Goal: Task Accomplishment & Management: Manage account settings

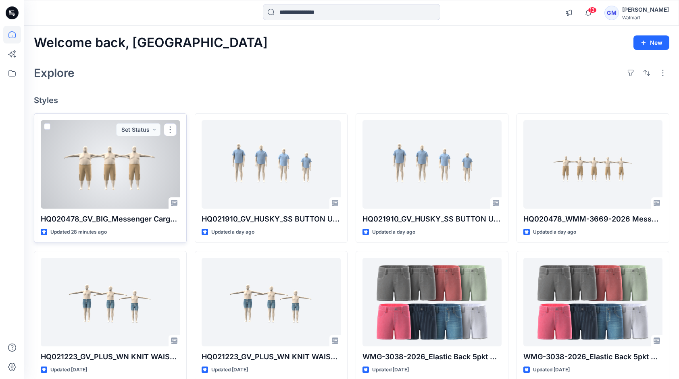
click at [114, 173] on div at bounding box center [110, 164] width 139 height 89
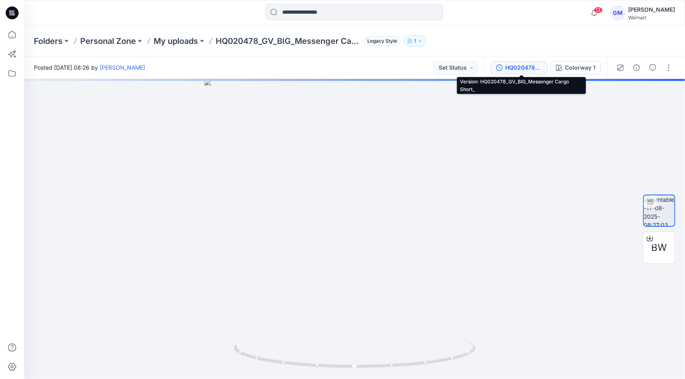
click at [529, 65] on div "HQ020478_GV_BIG_Messenger Cargo Short_" at bounding box center [523, 67] width 37 height 9
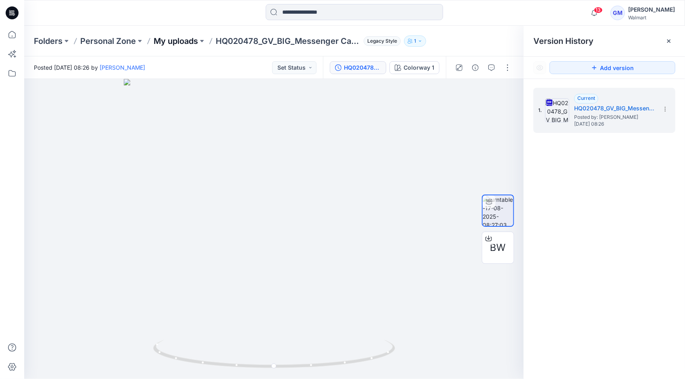
click at [158, 38] on p "My uploads" at bounding box center [176, 40] width 44 height 11
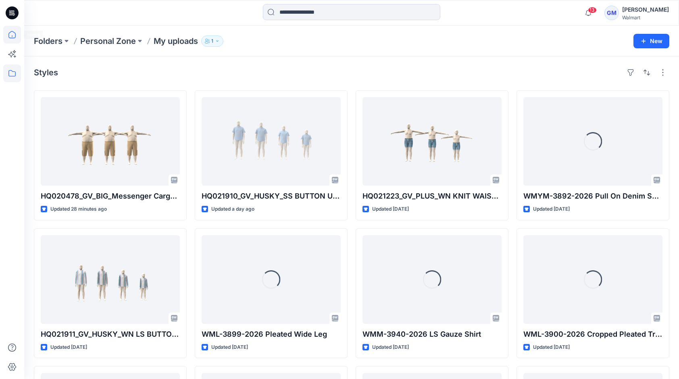
click at [12, 34] on icon at bounding box center [12, 35] width 18 height 18
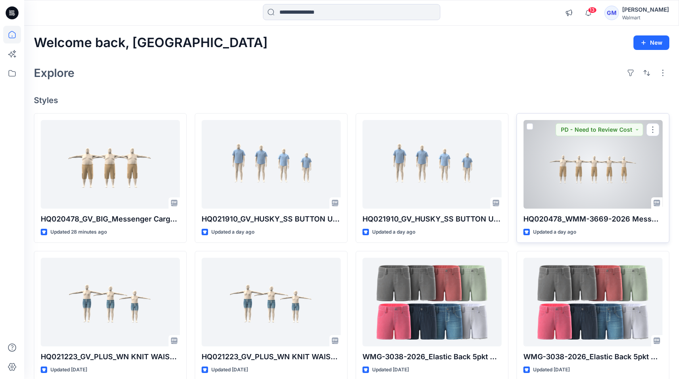
click at [607, 178] on div at bounding box center [592, 164] width 139 height 89
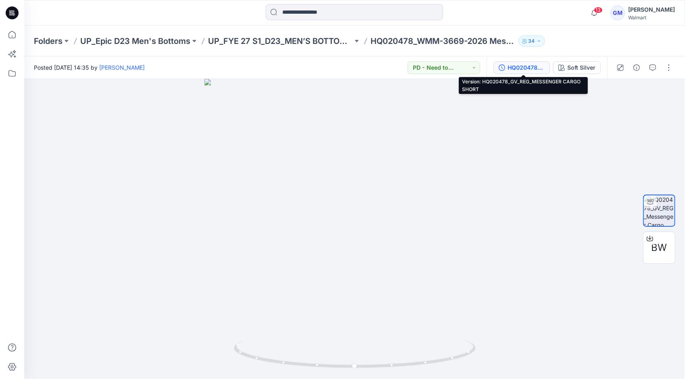
click at [522, 65] on div "HQ020478_GV_REG_MESSENGER CARGO SHORT" at bounding box center [526, 67] width 37 height 9
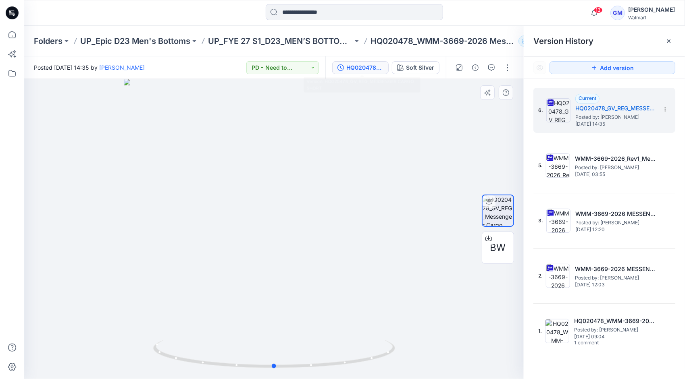
click at [115, 202] on div at bounding box center [273, 229] width 499 height 300
click at [482, 10] on div at bounding box center [354, 13] width 330 height 18
click at [279, 43] on p "UP_FYE 27 S1_D23_MEN’S BOTTOMS EPIC" at bounding box center [280, 40] width 145 height 11
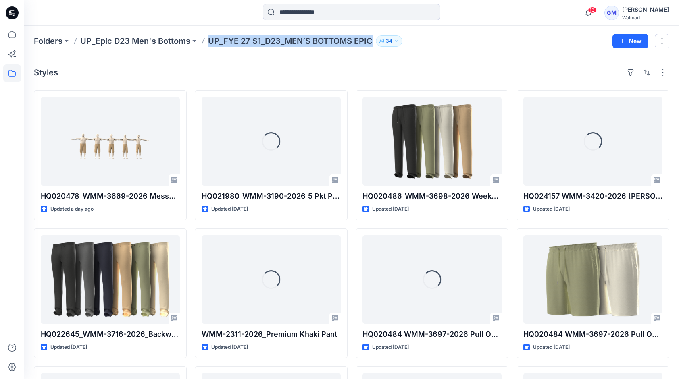
drag, startPoint x: 209, startPoint y: 39, endPoint x: 372, endPoint y: 42, distance: 162.9
click at [372, 42] on p "UP_FYE 27 S1_D23_MEN’S BOTTOMS EPIC" at bounding box center [290, 40] width 164 height 11
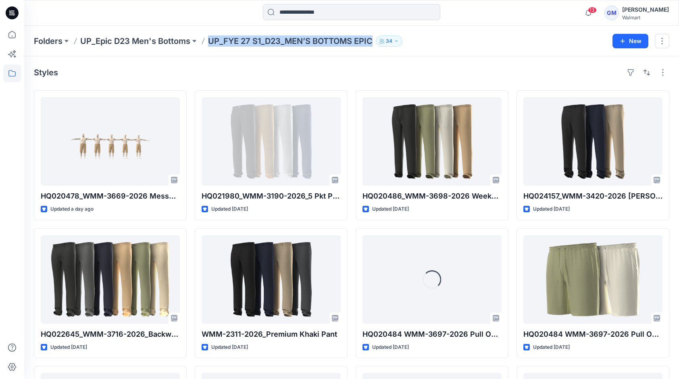
copy p "UP_FYE 27 S1_D23_MEN’S BOTTOMS EPIC"
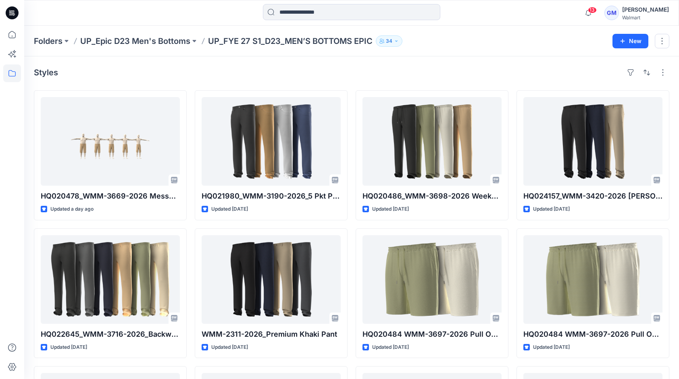
click at [452, 52] on div "Folders UP_Epic D23 Men's Bottoms UP_FYE 27 S1_D23_MEN’S BOTTOMS EPIC 34 New" at bounding box center [351, 41] width 655 height 31
click at [10, 33] on icon at bounding box center [12, 35] width 18 height 18
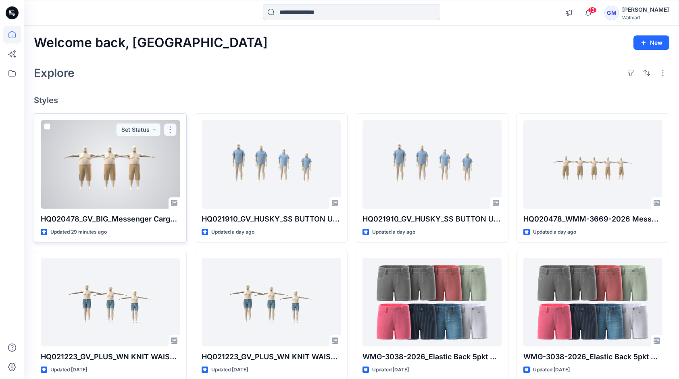
click at [173, 131] on button "button" at bounding box center [170, 129] width 13 height 13
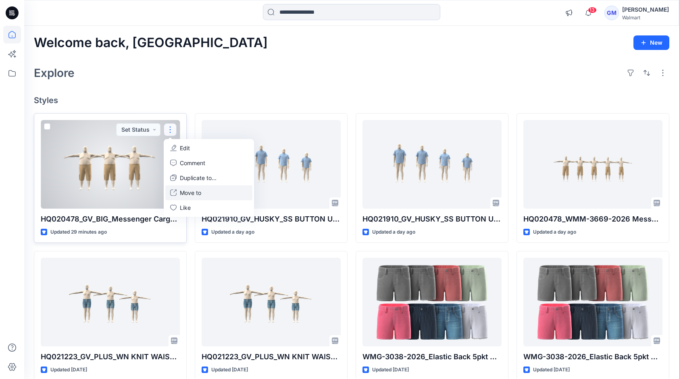
click at [191, 194] on p "Move to" at bounding box center [190, 193] width 21 height 8
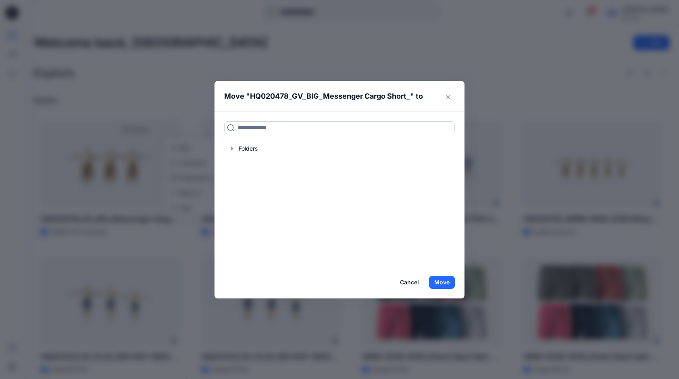
click at [296, 127] on input at bounding box center [339, 127] width 231 height 13
paste input "**********"
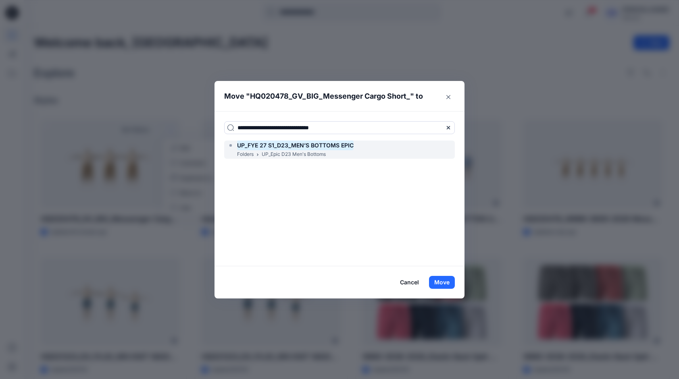
type input "**********"
click at [306, 144] on mark "UP_FYE 27 S1_D23_MEN’S BOTTOMS EPIC" at bounding box center [295, 145] width 117 height 11
click at [446, 282] on button "Move" at bounding box center [442, 282] width 26 height 13
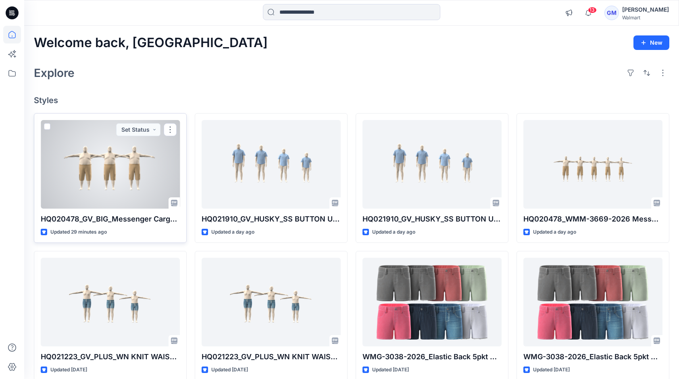
click at [110, 155] on div at bounding box center [110, 164] width 139 height 89
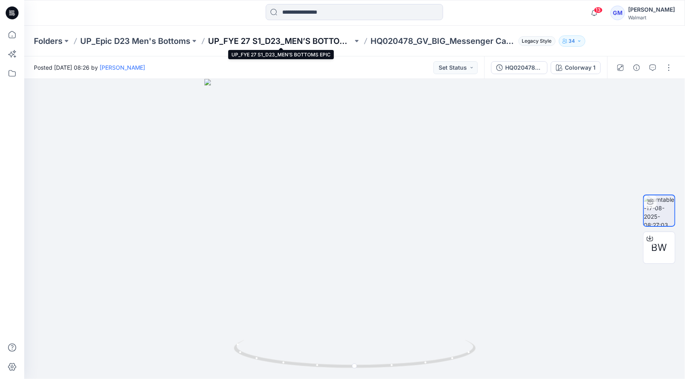
click at [287, 42] on p "UP_FYE 27 S1_D23_MEN’S BOTTOMS EPIC" at bounding box center [280, 40] width 145 height 11
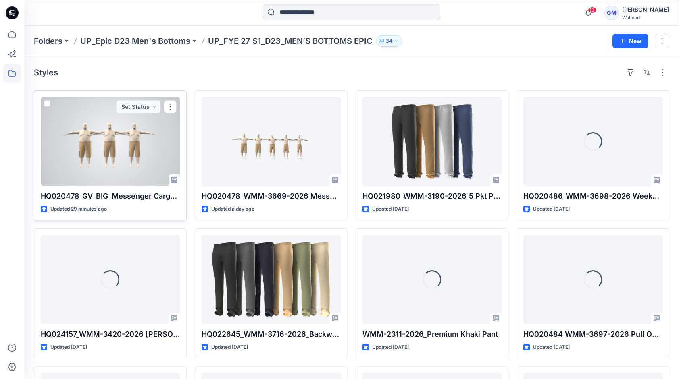
click at [109, 146] on div at bounding box center [110, 141] width 139 height 89
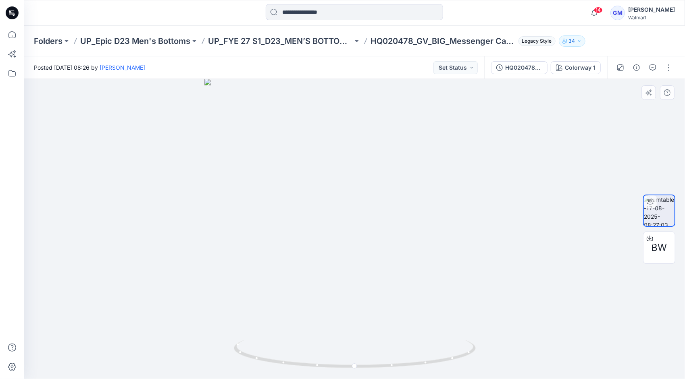
click at [187, 214] on div at bounding box center [354, 229] width 661 height 300
click at [248, 36] on p "UP_FYE 27 S1_D23_MEN’S BOTTOMS EPIC" at bounding box center [280, 40] width 145 height 11
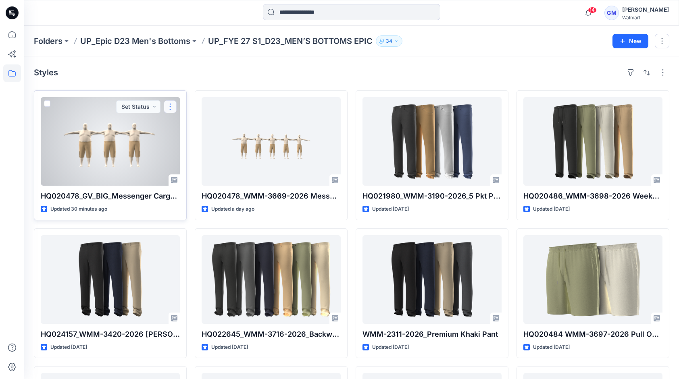
click at [171, 104] on button "button" at bounding box center [170, 106] width 13 height 13
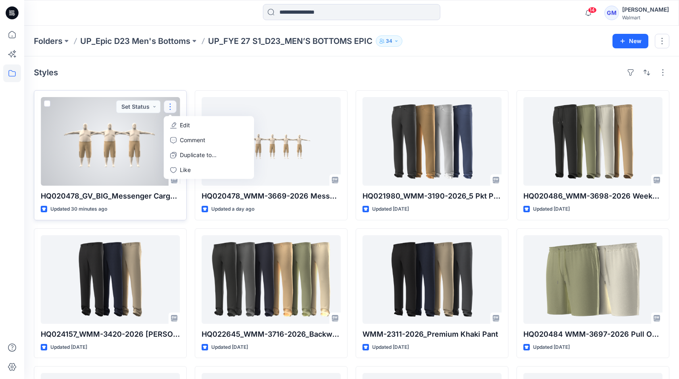
click at [191, 125] on button "Edit" at bounding box center [208, 125] width 87 height 15
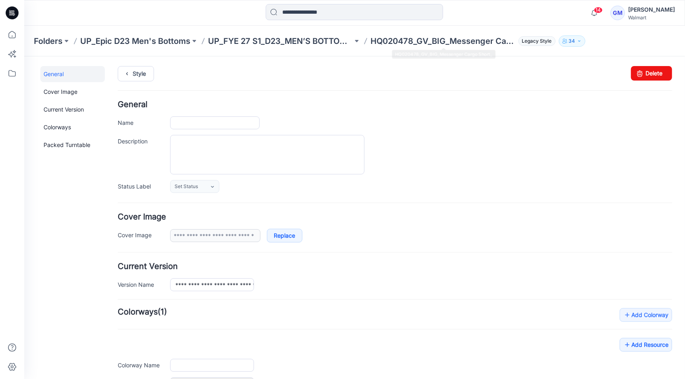
type input "**********"
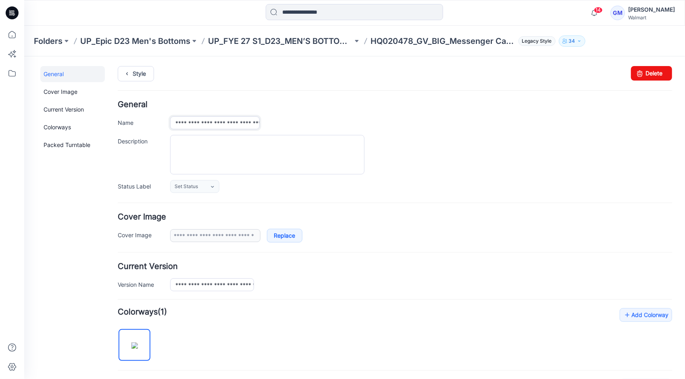
click at [248, 122] on input "**********" at bounding box center [214, 122] width 89 height 13
type input "**********"
click at [130, 69] on icon at bounding box center [126, 73] width 11 height 15
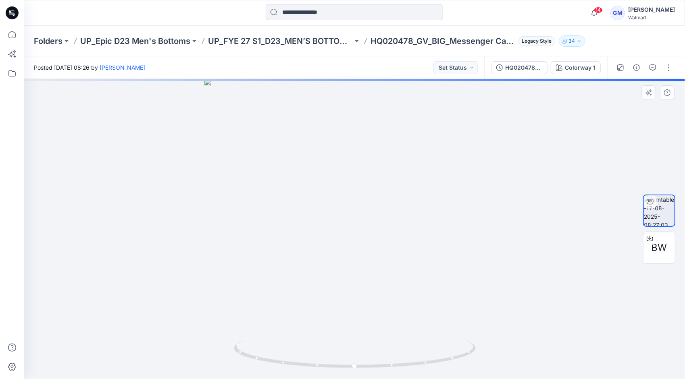
click at [119, 184] on div at bounding box center [354, 229] width 661 height 300
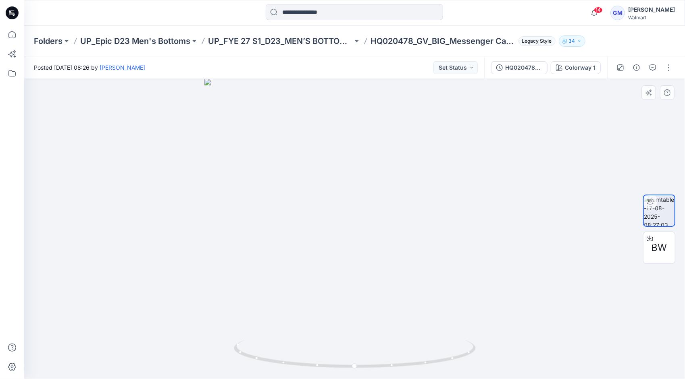
click at [75, 209] on div at bounding box center [354, 229] width 661 height 300
